Goal: Book appointment/travel/reservation

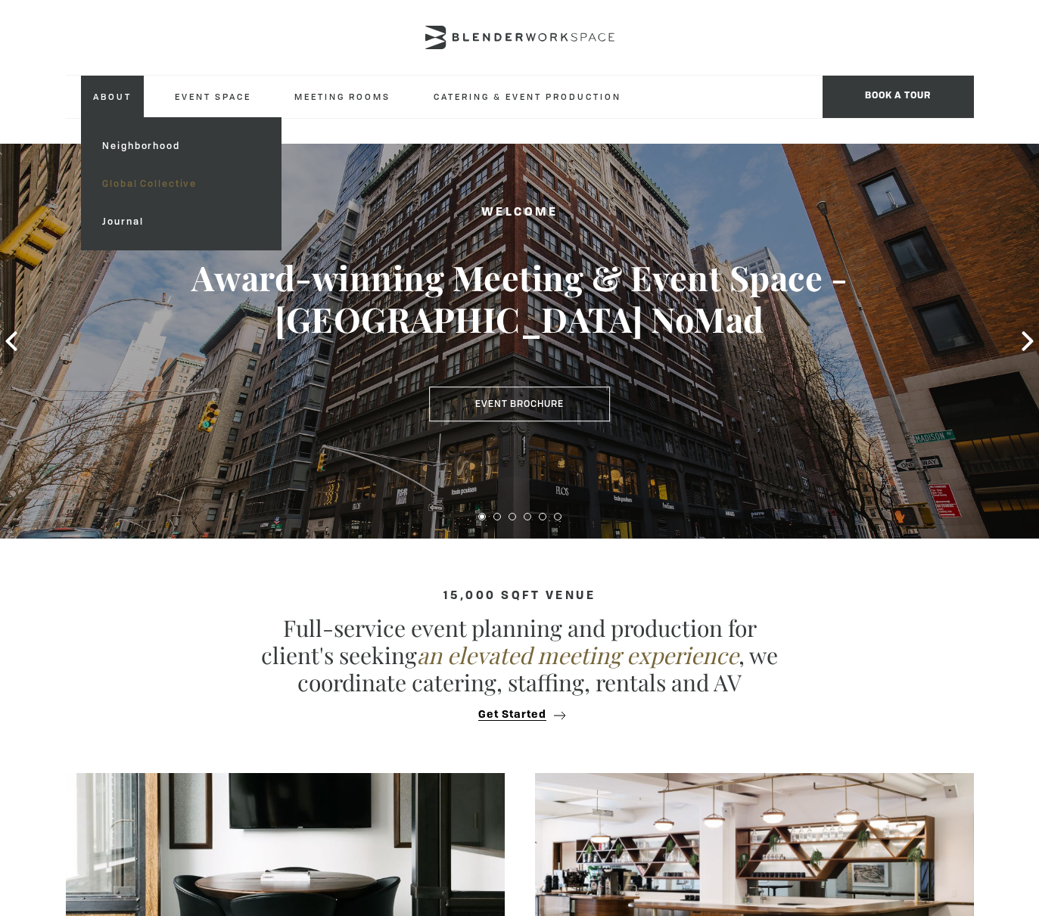
click at [144, 179] on link "Global Collective" at bounding box center [180, 184] width 181 height 38
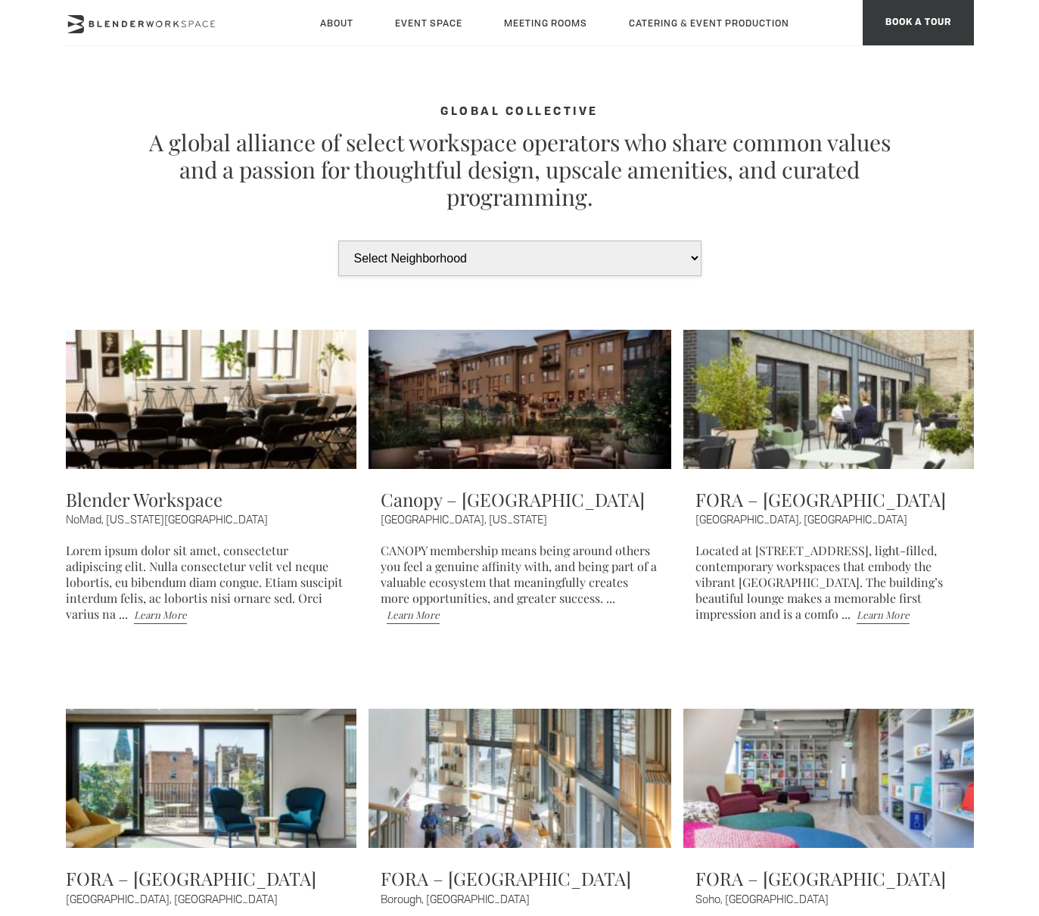
type div "[DATE]"
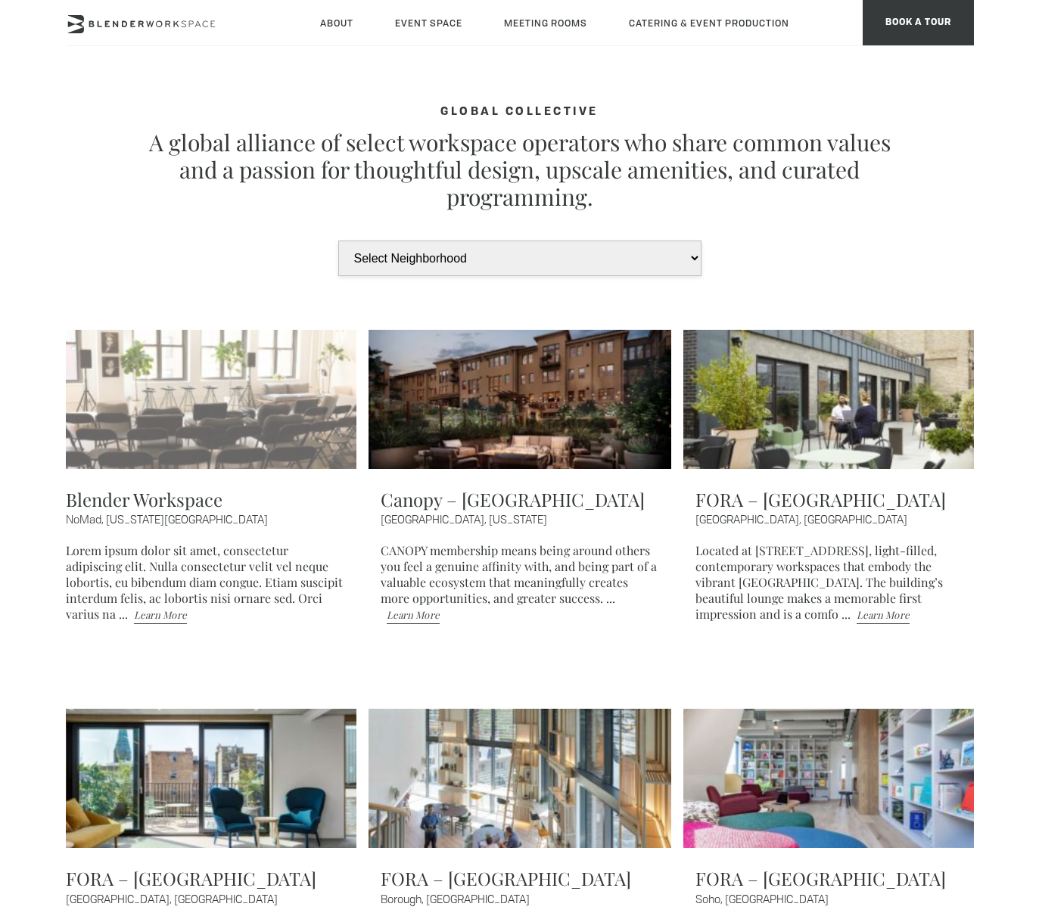
click at [178, 375] on img at bounding box center [205, 399] width 303 height 139
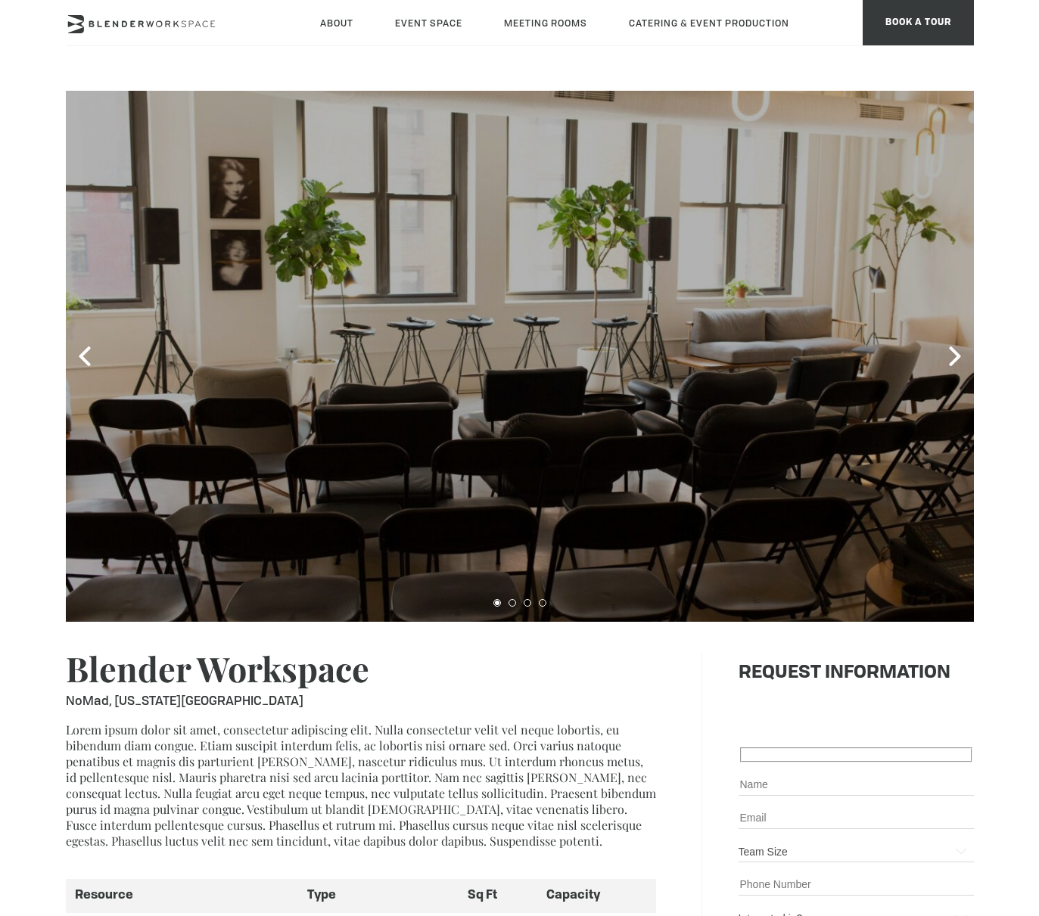
type div "[DATE]"
click at [954, 349] on icon at bounding box center [955, 356] width 20 height 20
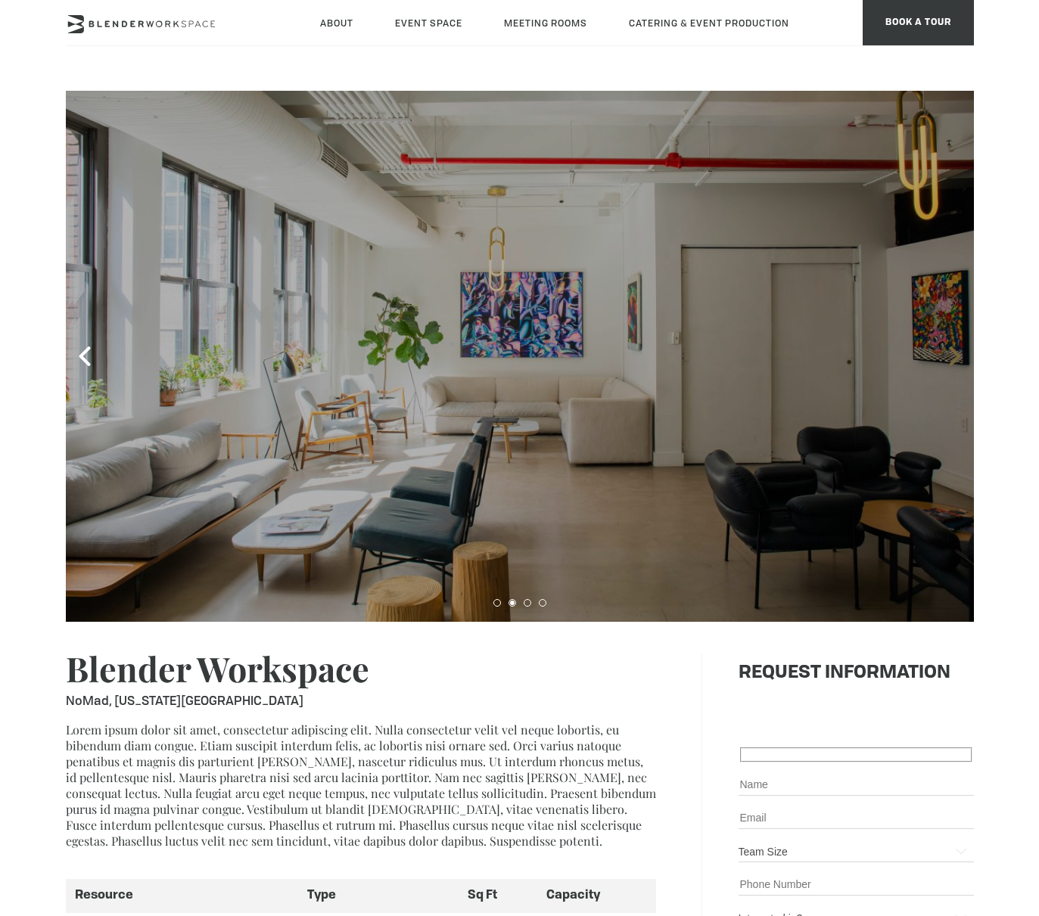
click at [954, 349] on icon at bounding box center [955, 356] width 20 height 20
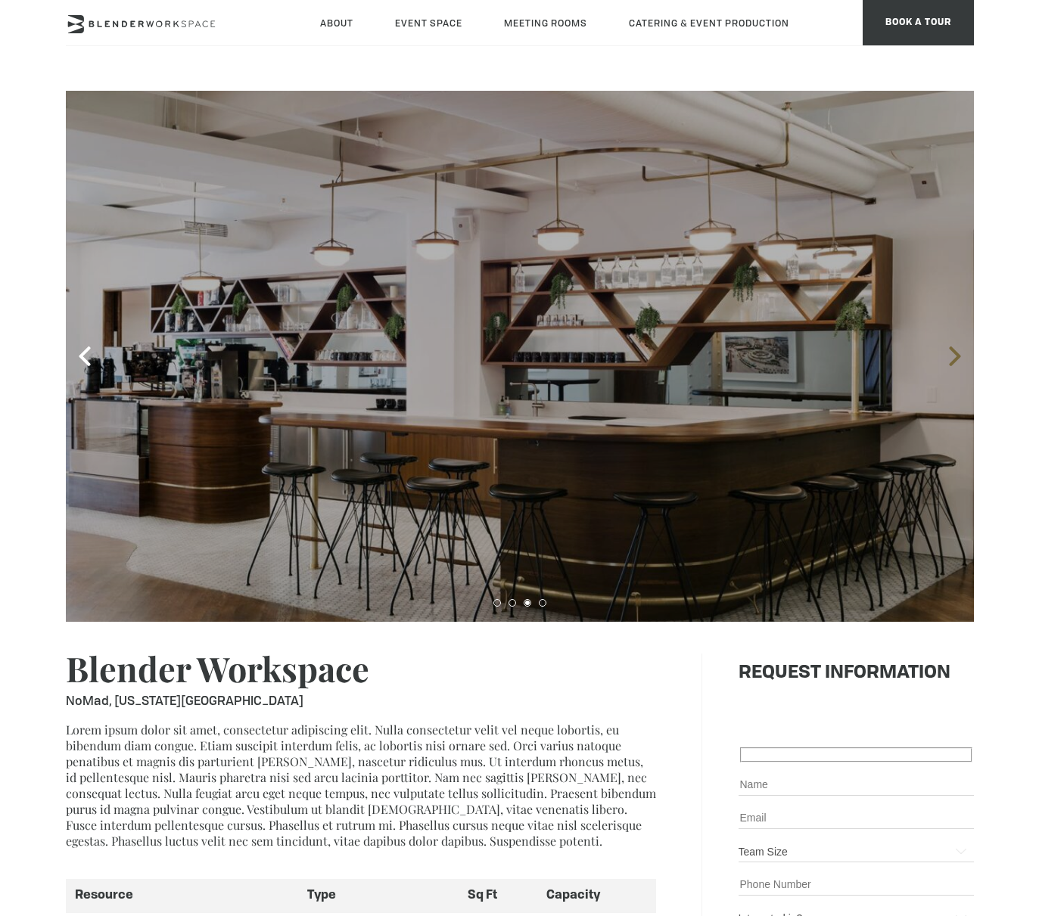
click at [955, 350] on icon at bounding box center [955, 356] width 20 height 20
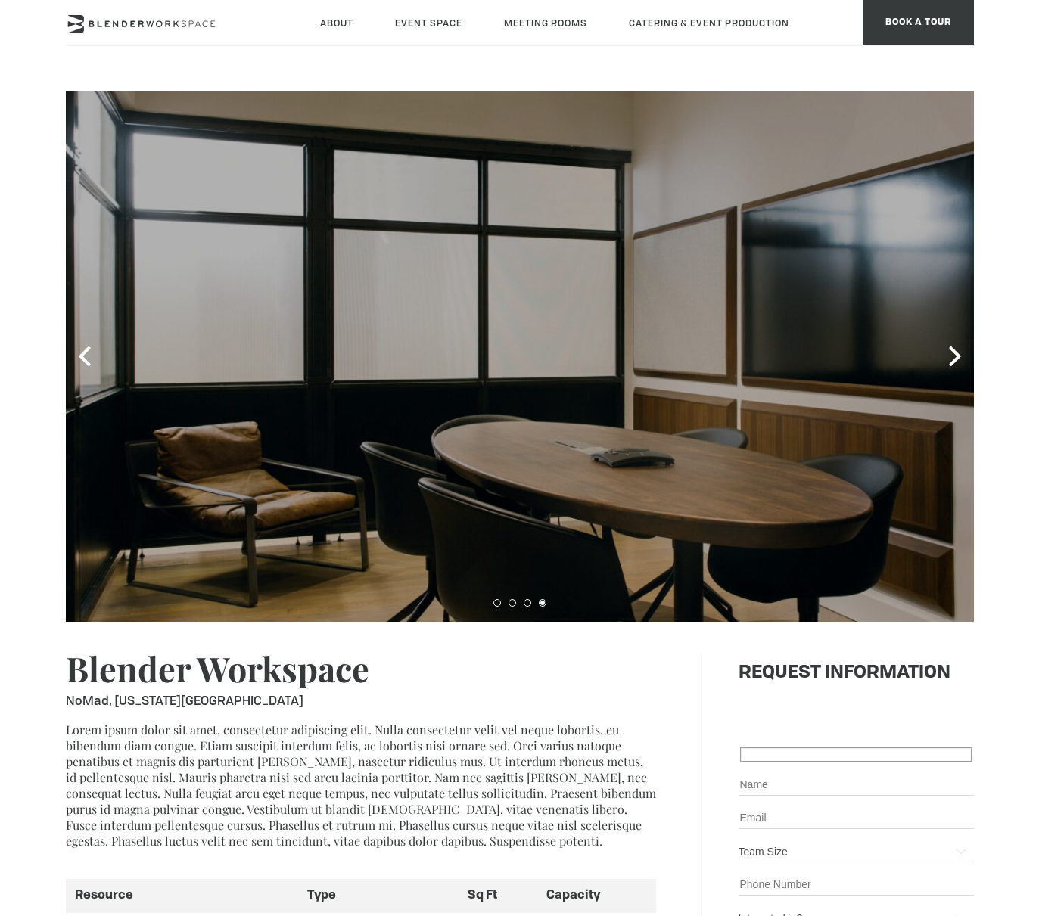
click at [524, 606] on button at bounding box center [528, 603] width 8 height 8
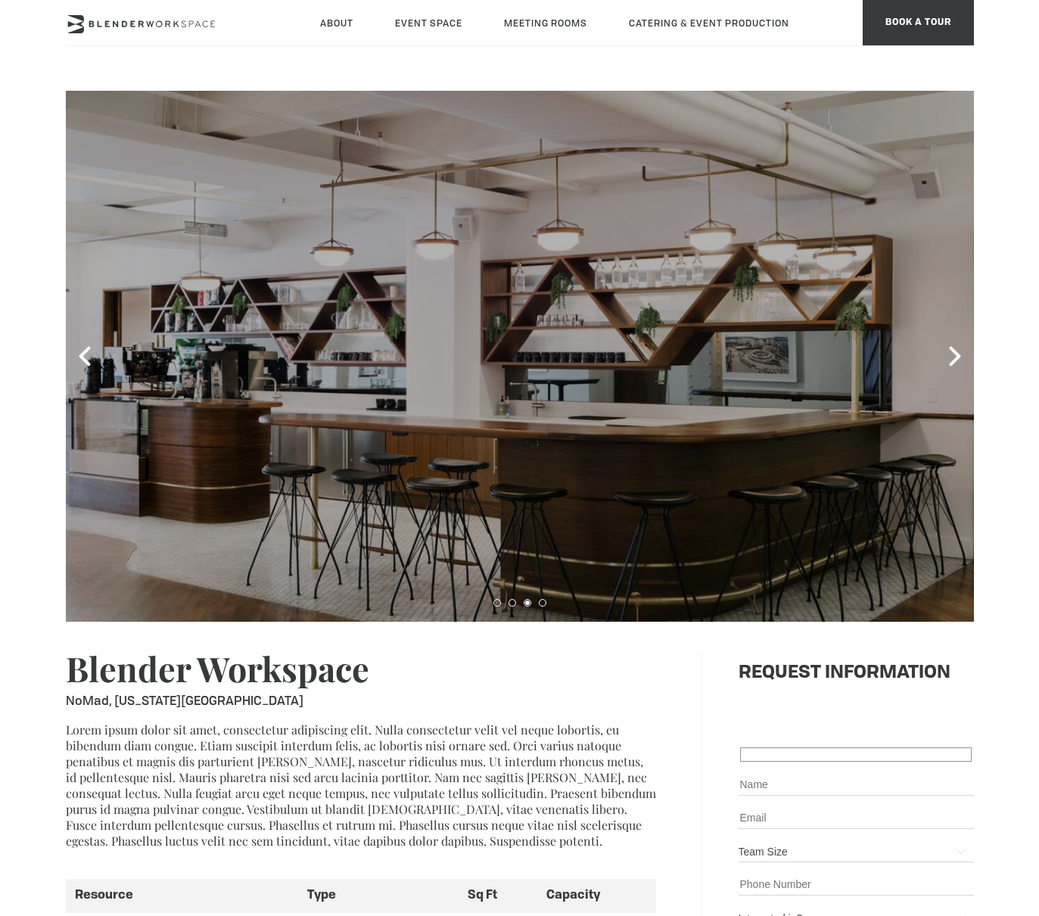
click at [508, 603] on button at bounding box center [512, 603] width 8 height 8
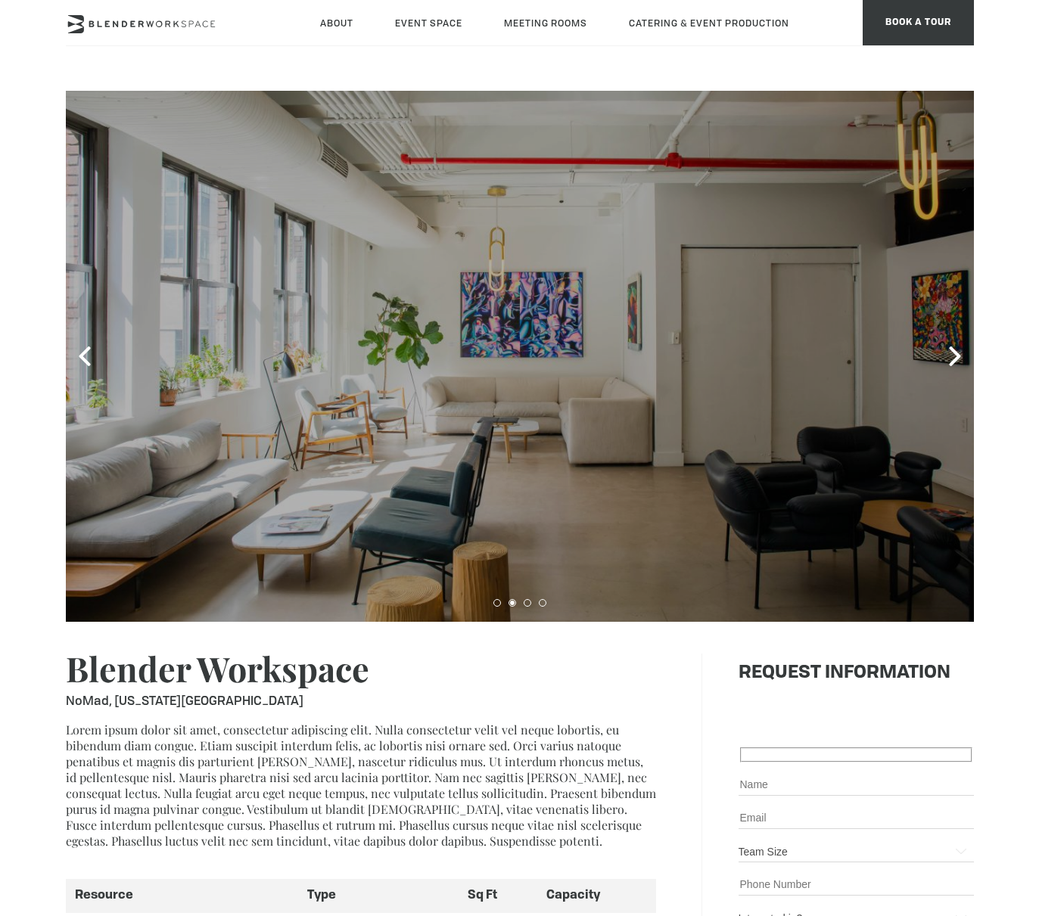
click at [497, 604] on button at bounding box center [497, 603] width 8 height 8
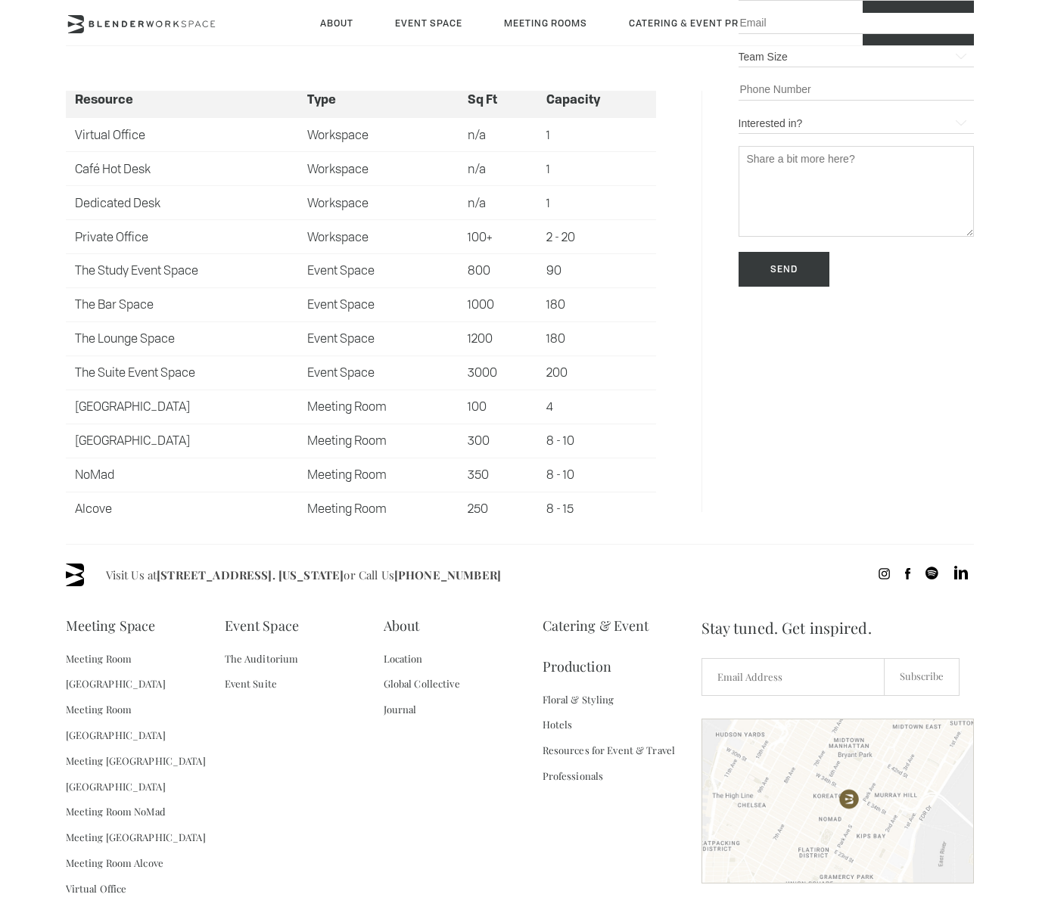
scroll to position [804, 0]
